Goal: Information Seeking & Learning: Compare options

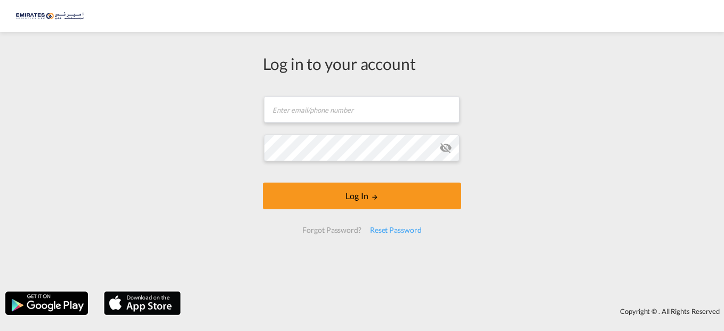
type input "[EMAIL_ADDRESS][DOMAIN_NAME]"
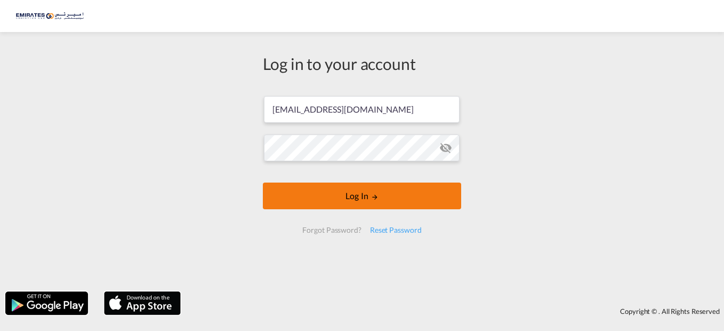
click at [355, 198] on button "Log In" at bounding box center [362, 195] width 198 height 27
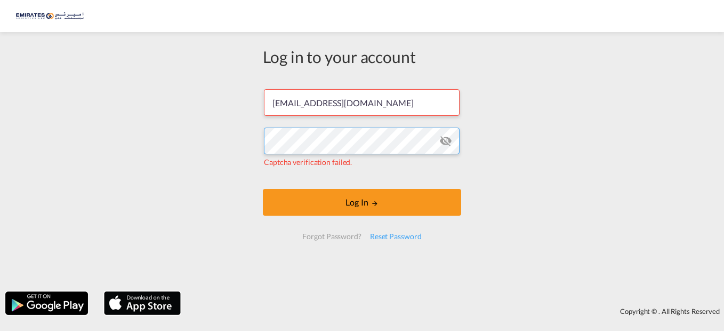
click at [228, 129] on div "Log in to your account sumina@emirateslogistics.com Captcha verification failed…" at bounding box center [362, 161] width 724 height 248
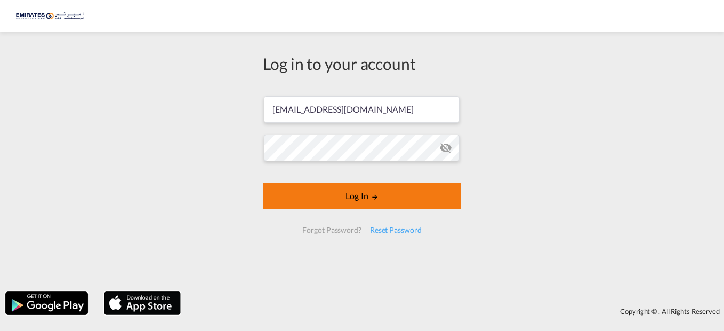
click at [351, 196] on button "Log In" at bounding box center [362, 195] width 198 height 27
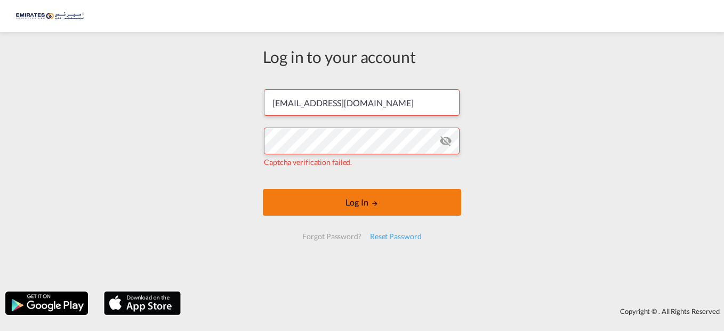
click at [362, 203] on button "Log In" at bounding box center [362, 202] width 198 height 27
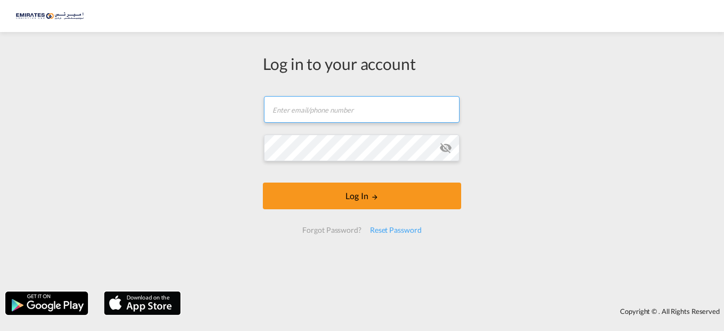
click at [308, 110] on input "text" at bounding box center [362, 109] width 196 height 27
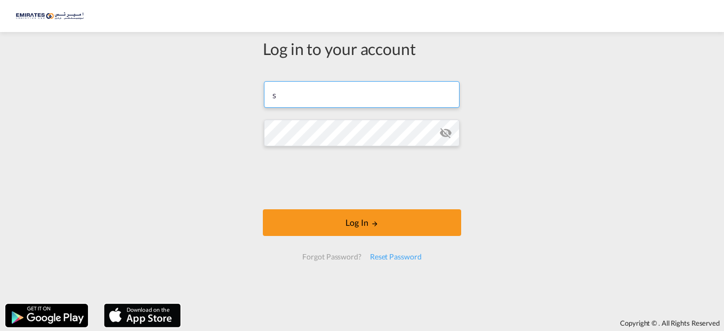
type input "[EMAIL_ADDRESS][DOMAIN_NAME]"
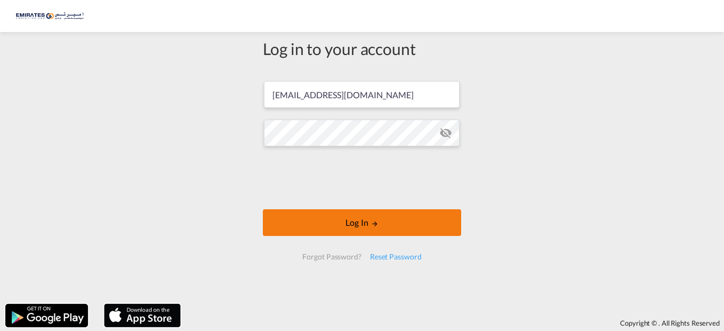
click at [338, 222] on button "Log In" at bounding box center [362, 222] width 198 height 27
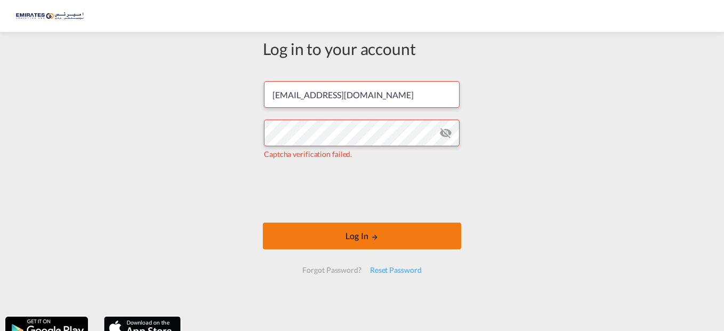
click at [342, 238] on button "Log In" at bounding box center [362, 235] width 198 height 27
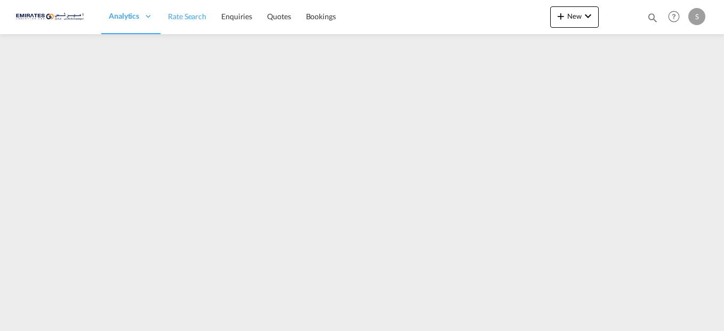
click at [189, 16] on span "Rate Search" at bounding box center [187, 16] width 38 height 9
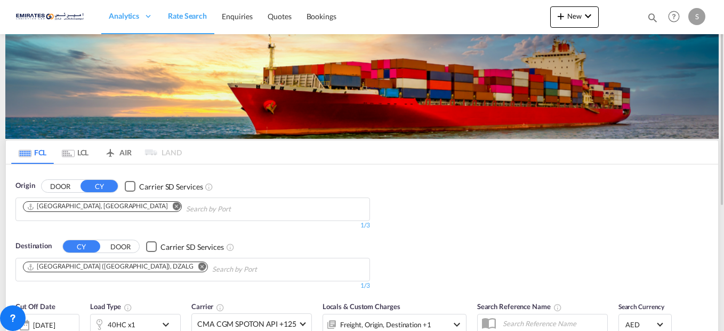
click at [198, 265] on md-icon "Remove" at bounding box center [202, 266] width 8 height 8
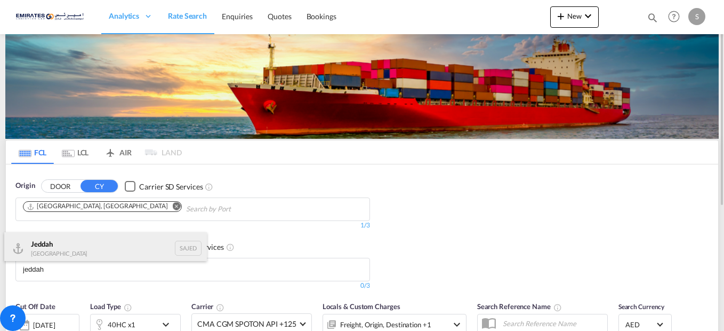
type input "jeddah"
click at [54, 248] on div "Jeddah [GEOGRAPHIC_DATA] SAJED" at bounding box center [105, 248] width 203 height 32
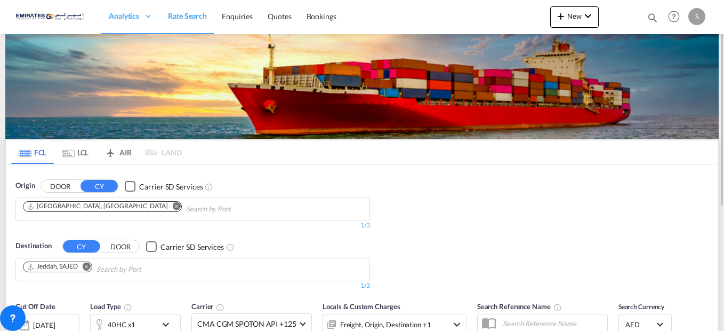
scroll to position [107, 0]
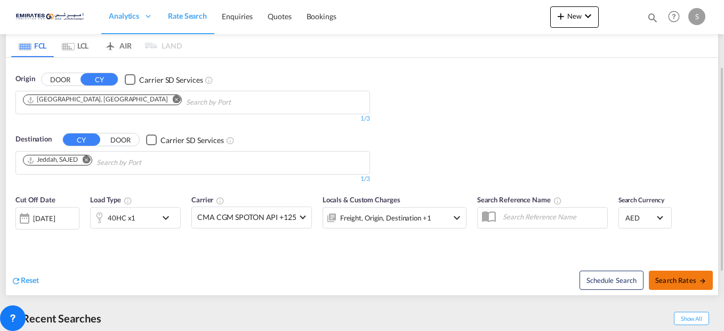
click at [674, 282] on span "Search Rates" at bounding box center [680, 280] width 51 height 9
type input "AEJEA to SAJED / [DATE]"
